Goal: Task Accomplishment & Management: Manage account settings

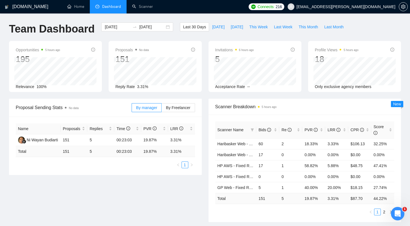
click at [245, 8] on ul "Home Dashboard Scanner" at bounding box center [151, 6] width 187 height 13
click at [78, 9] on link "Home" at bounding box center [75, 6] width 17 height 5
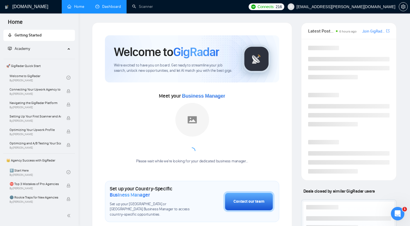
click at [111, 5] on link "Dashboard" at bounding box center [108, 6] width 26 height 5
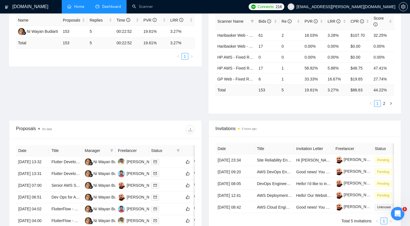
scroll to position [104, 0]
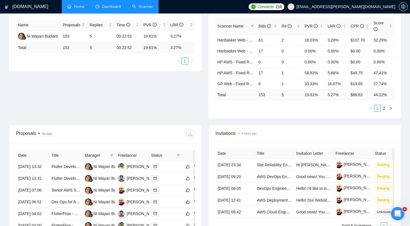
click at [151, 4] on link "Scanner" at bounding box center [142, 6] width 21 height 5
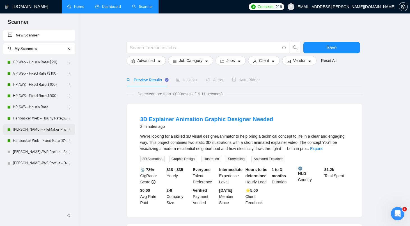
click at [47, 126] on link "[PERSON_NAME] - FileMaker Profile" at bounding box center [40, 129] width 54 height 11
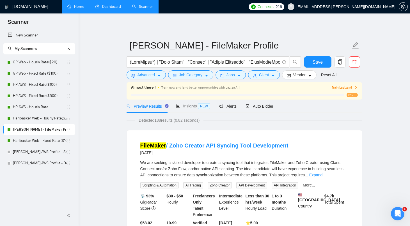
click at [110, 8] on link "Dashboard" at bounding box center [108, 6] width 26 height 5
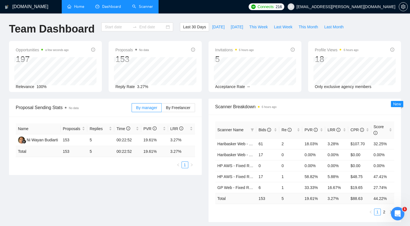
type input "2025-07-22"
type input "2025-08-21"
click at [146, 4] on link "Scanner" at bounding box center [142, 6] width 21 height 5
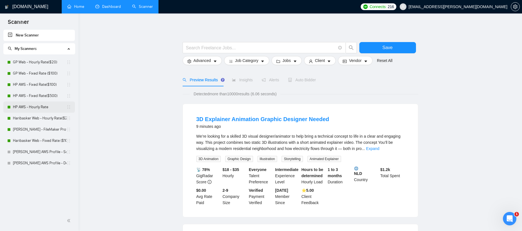
click at [40, 107] on link "HP AWS - Hourly Rate" at bounding box center [40, 107] width 54 height 11
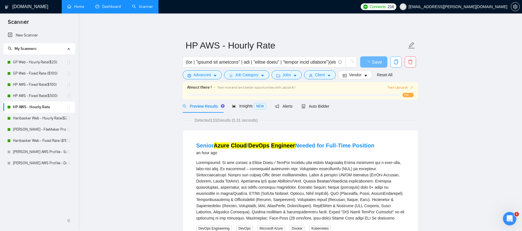
click at [400, 61] on span "copy" at bounding box center [396, 61] width 11 height 5
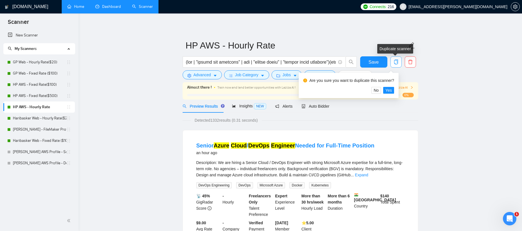
click at [398, 61] on icon "copy" at bounding box center [396, 61] width 5 height 5
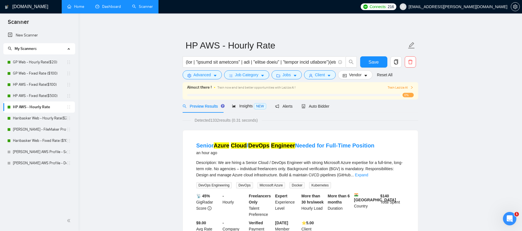
click at [49, 95] on link "HP AWS - Fixed Rate($500)" at bounding box center [40, 95] width 54 height 11
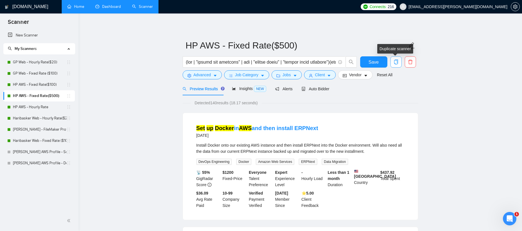
click at [397, 62] on icon "copy" at bounding box center [396, 61] width 5 height 5
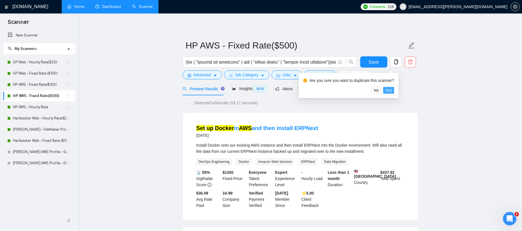
click at [392, 91] on span "Yes" at bounding box center [388, 90] width 6 height 6
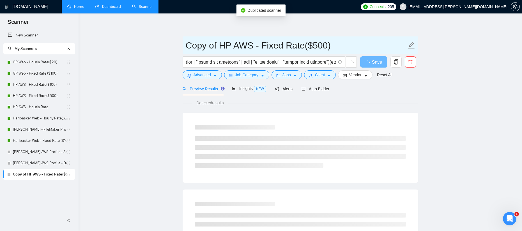
click at [258, 44] on input "Copy of HP AWS - Fixed Rate($500)" at bounding box center [296, 45] width 221 height 14
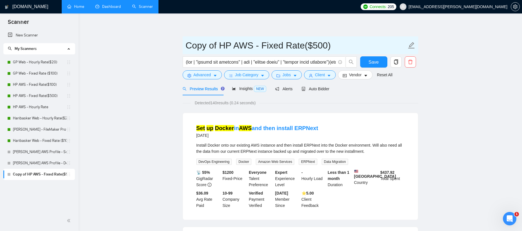
drag, startPoint x: 230, startPoint y: 44, endPoint x: 177, endPoint y: 46, distance: 52.8
type input "Sai AWS - Fixed Rate($500)"
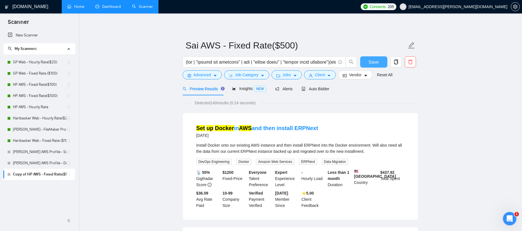
click at [371, 62] on span "Save" at bounding box center [374, 62] width 10 height 7
click at [326, 89] on span "Auto Bidder" at bounding box center [316, 89] width 28 height 4
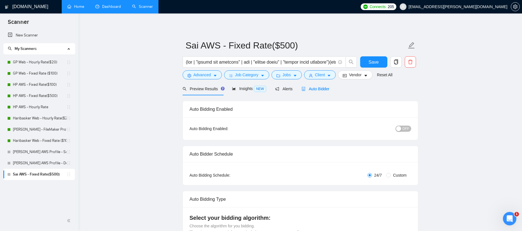
radio input "false"
radio input "true"
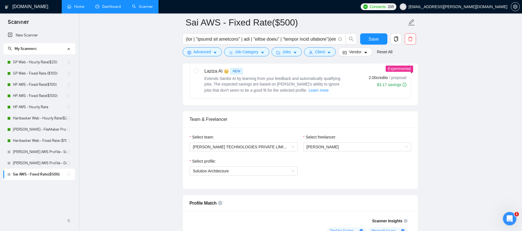
scroll to position [303, 0]
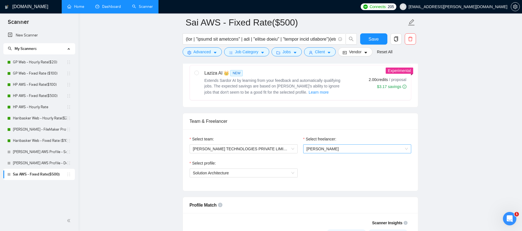
click at [340, 151] on span "[PERSON_NAME]" at bounding box center [357, 149] width 101 height 8
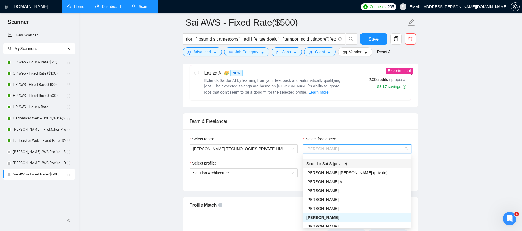
scroll to position [40, 0]
click at [332, 165] on span "Soundar Sai S (private)" at bounding box center [326, 164] width 41 height 4
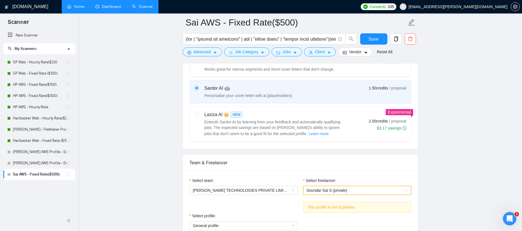
scroll to position [254, 0]
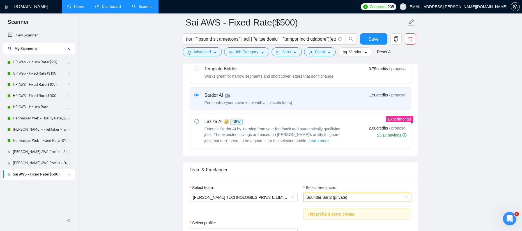
click at [198, 121] on span at bounding box center [196, 121] width 4 height 4
click at [198, 121] on input "radio" at bounding box center [196, 121] width 4 height 4
radio input "true"
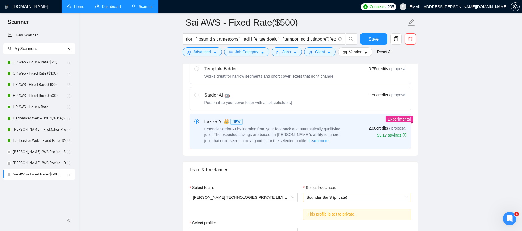
radio input "false"
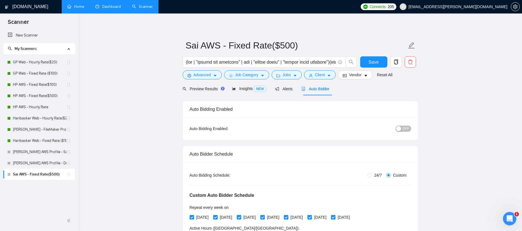
scroll to position [0, 0]
click at [404, 129] on span "OFF" at bounding box center [406, 129] width 7 height 6
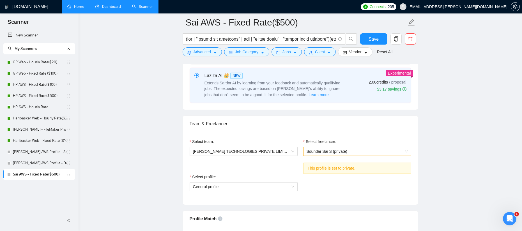
scroll to position [310, 0]
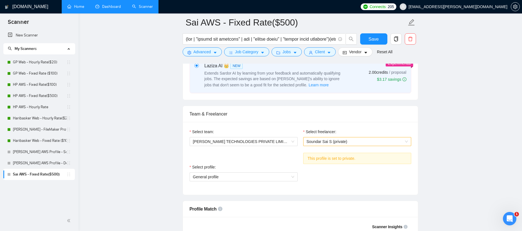
click at [355, 142] on span "Soundar Sai S (private)" at bounding box center [357, 141] width 101 height 8
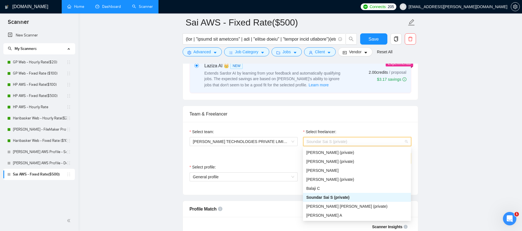
click at [355, 142] on span "Soundar Sai S (private)" at bounding box center [357, 141] width 101 height 8
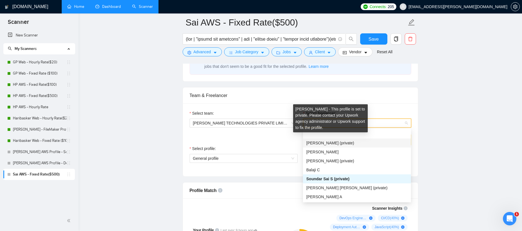
scroll to position [19, 0]
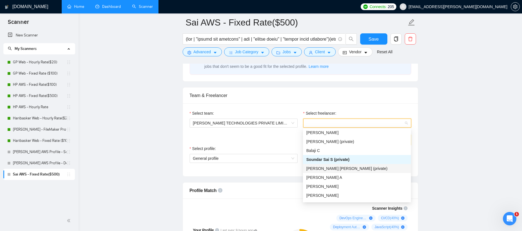
click at [325, 166] on div "[PERSON_NAME] [PERSON_NAME] (private)" at bounding box center [356, 169] width 101 height 6
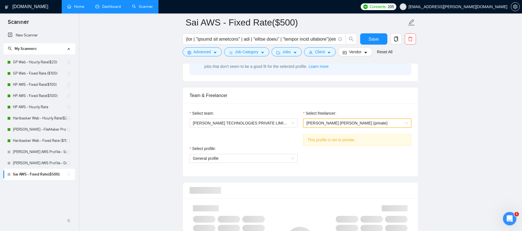
click at [328, 156] on div "Select profile: General profile" at bounding box center [300, 158] width 227 height 24
click at [342, 123] on span "[PERSON_NAME] [PERSON_NAME] (private)" at bounding box center [347, 123] width 81 height 4
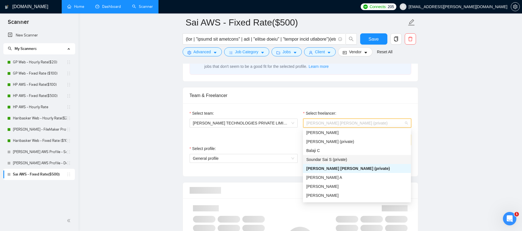
click at [328, 157] on span "Soundar Sai S (private)" at bounding box center [326, 159] width 41 height 4
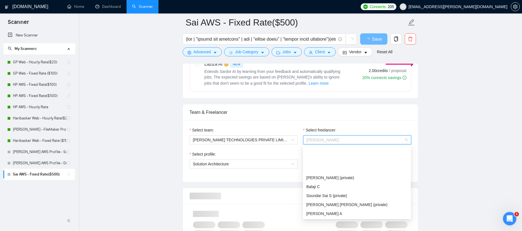
scroll to position [36, 0]
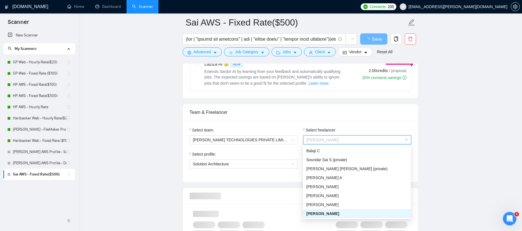
click at [339, 139] on span "[PERSON_NAME]" at bounding box center [323, 140] width 32 height 4
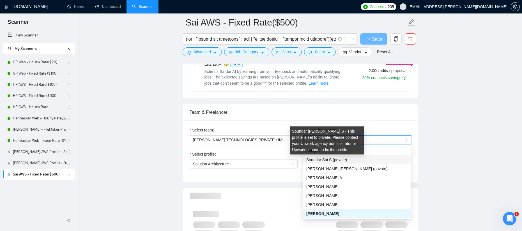
click at [338, 162] on span "Soundar Sai S (private)" at bounding box center [326, 160] width 41 height 4
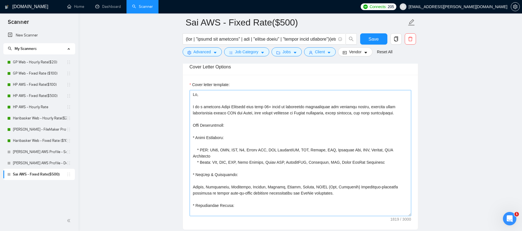
scroll to position [666, 0]
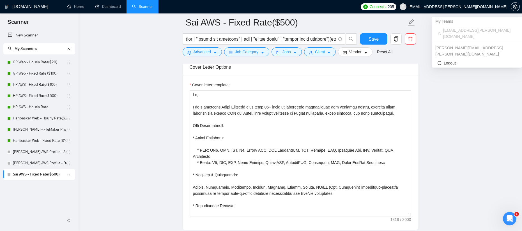
click at [497, 7] on span "[EMAIL_ADDRESS][PERSON_NAME][DOMAIN_NAME]" at bounding box center [458, 7] width 99 height 0
click at [467, 74] on main "Sai AWS - Fixed Rate($500) Save Advanced Job Category Jobs Client Vendor Reset …" at bounding box center [301, 138] width 426 height 1564
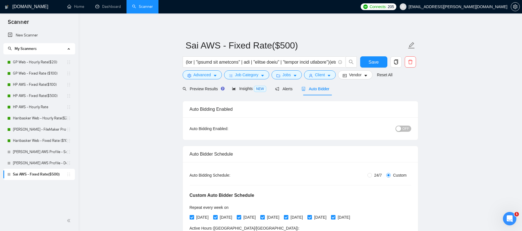
scroll to position [0, 0]
click at [214, 74] on icon "caret-down" at bounding box center [215, 76] width 4 height 4
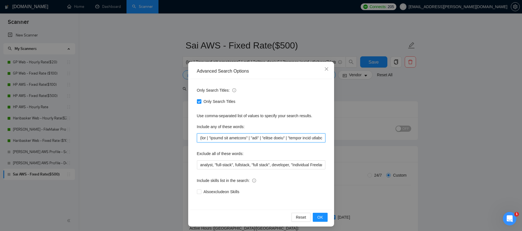
click at [272, 138] on input "text" at bounding box center [261, 138] width 128 height 9
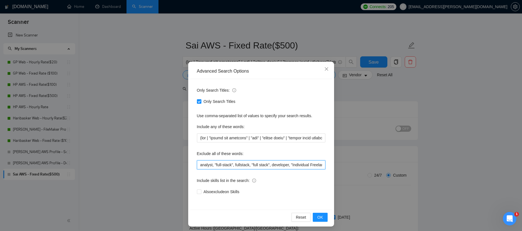
click at [273, 165] on input "analyst, "full-stack", fullstack, "full stack", developer, "Individual Freelanc…" at bounding box center [261, 164] width 128 height 9
click at [320, 220] on span "OK" at bounding box center [320, 217] width 6 height 6
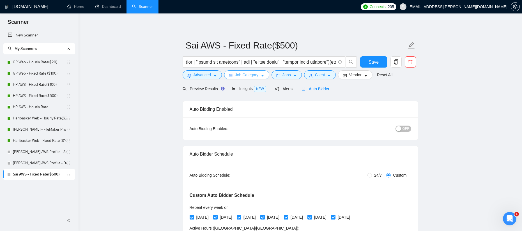
click at [246, 73] on span "Job Category" at bounding box center [246, 75] width 23 height 6
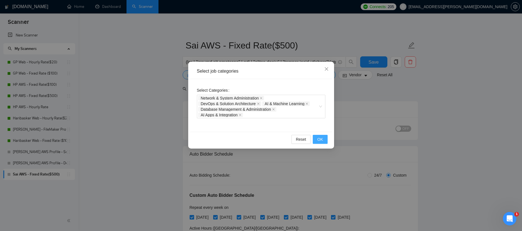
click at [321, 139] on span "OK" at bounding box center [320, 139] width 6 height 6
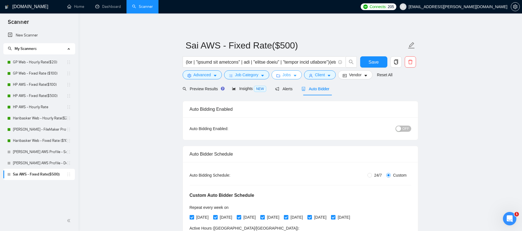
click at [291, 75] on span "Jobs" at bounding box center [286, 75] width 8 height 6
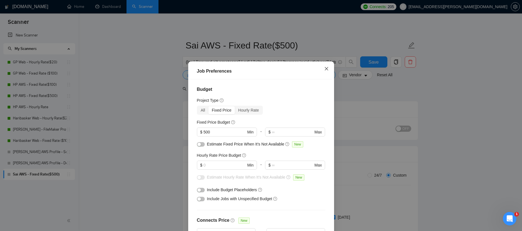
click at [326, 70] on icon "close" at bounding box center [326, 68] width 4 height 4
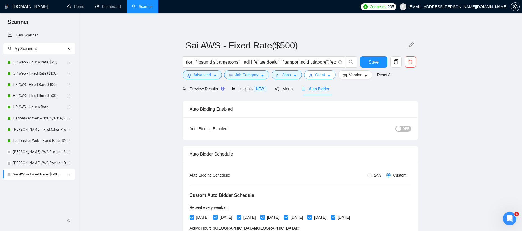
click at [325, 74] on span "Client" at bounding box center [320, 75] width 10 height 6
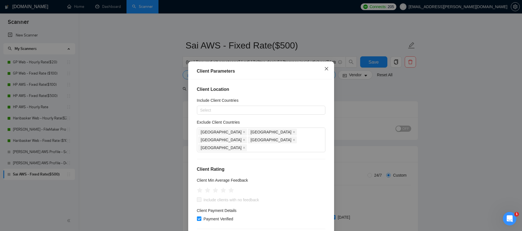
click at [325, 72] on span "Close" at bounding box center [326, 68] width 15 height 15
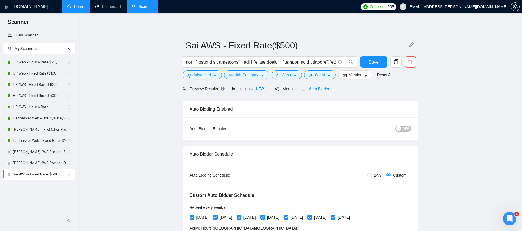
click at [84, 4] on link "Home" at bounding box center [75, 6] width 17 height 5
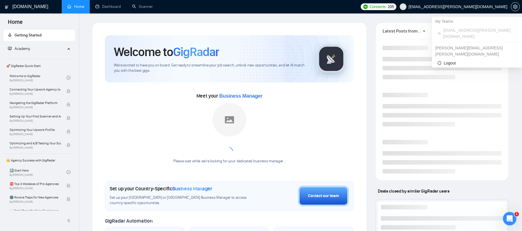
click at [466, 7] on span "[EMAIL_ADDRESS][PERSON_NAME][DOMAIN_NAME]" at bounding box center [458, 7] width 99 height 0
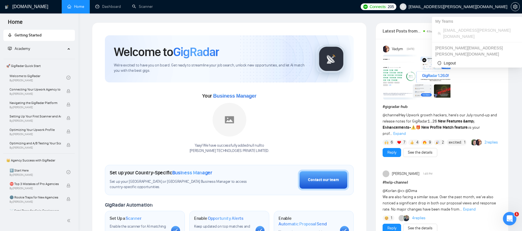
click at [447, 43] on div "[PERSON_NAME][EMAIL_ADDRESS][PERSON_NAME][DOMAIN_NAME]" at bounding box center [477, 50] width 90 height 15
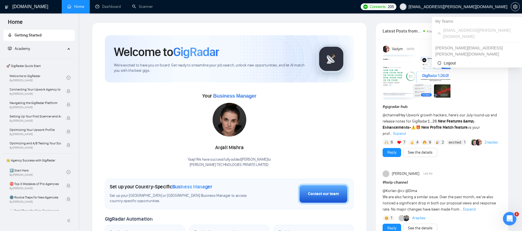
click at [453, 32] on span "[EMAIL_ADDRESS][PERSON_NAME][DOMAIN_NAME]" at bounding box center [479, 33] width 73 height 12
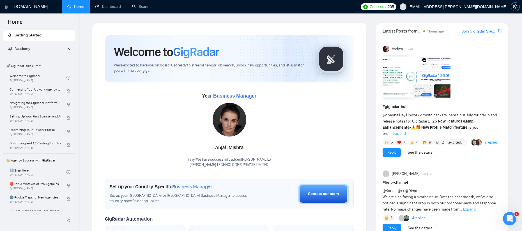
click at [518, 9] on button "button" at bounding box center [515, 6] width 9 height 9
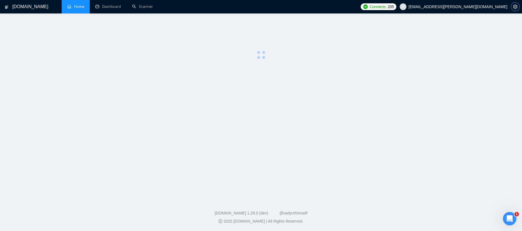
click at [517, 8] on icon "setting" at bounding box center [515, 6] width 4 height 4
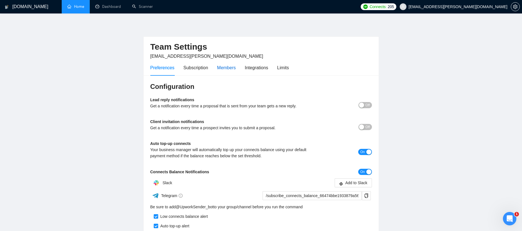
click at [221, 69] on div "Members" at bounding box center [226, 67] width 19 height 7
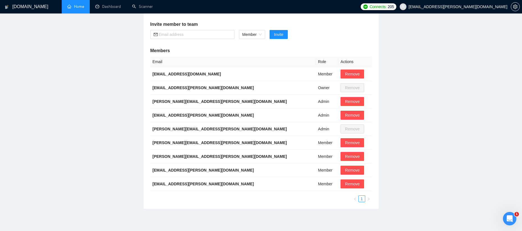
scroll to position [89, 0]
